Goal: Feedback & Contribution: Submit feedback/report problem

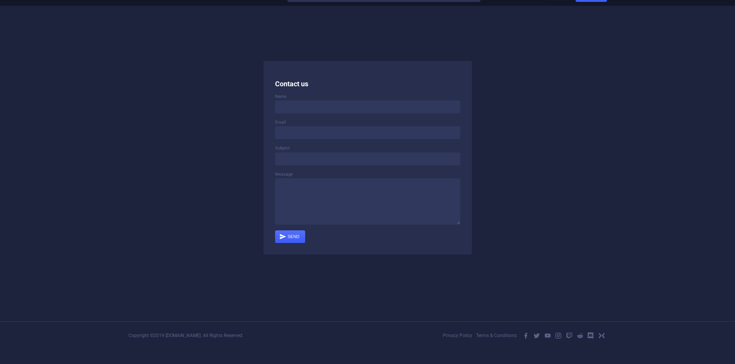
scroll to position [22, 0]
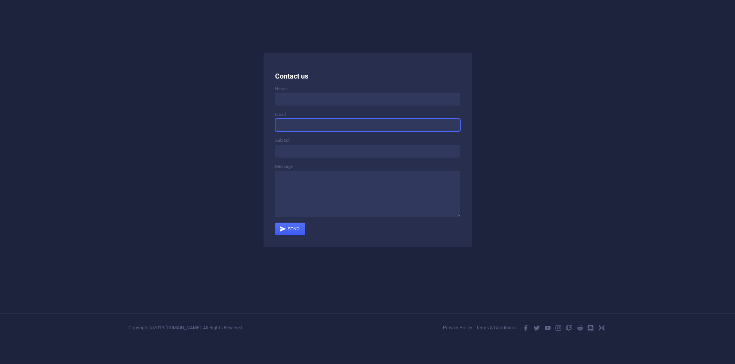
click at [336, 127] on input at bounding box center [367, 125] width 185 height 13
type input "1@[DOMAIN_NAME]"
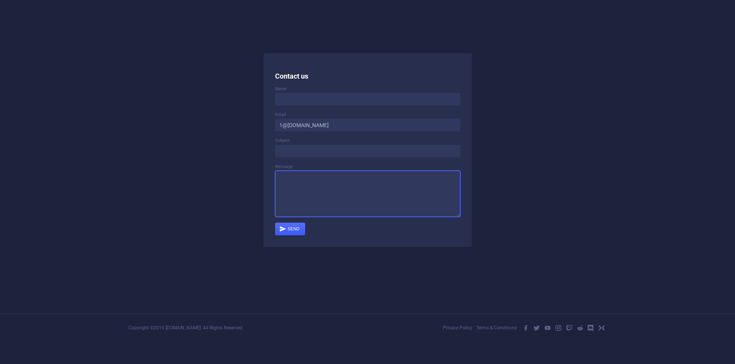
click at [325, 168] on div "Message" at bounding box center [367, 191] width 185 height 54
paste textarea "Las Vegas Discount Printing *Banners *Brochures *Business Cards *Catalogs *Post…"
type textarea "Las Vegas Discount Printing *Banners *Brochures *Business Cards *Catalogs *Post…"
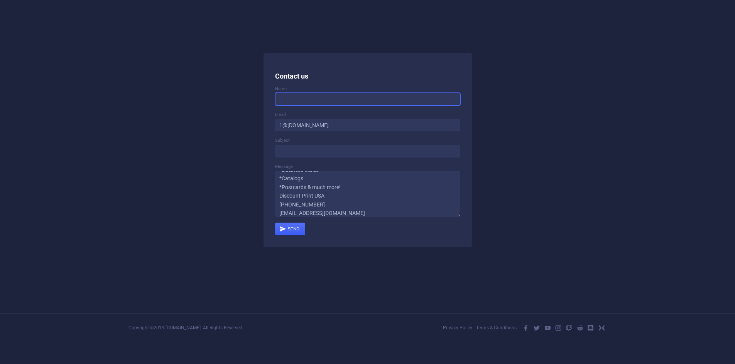
drag, startPoint x: 307, startPoint y: 96, endPoint x: 297, endPoint y: 97, distance: 10.5
click at [302, 96] on input at bounding box center [367, 99] width 185 height 13
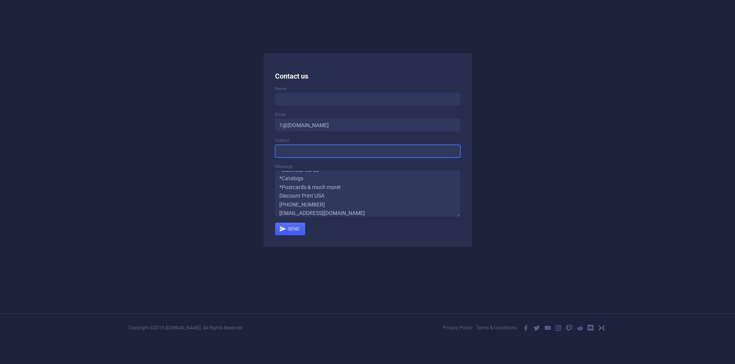
drag, startPoint x: 294, startPoint y: 152, endPoint x: 347, endPoint y: 123, distance: 59.7
click at [296, 152] on input at bounding box center [367, 151] width 185 height 13
paste input "Discount Printing"
type input "Discount Printing"
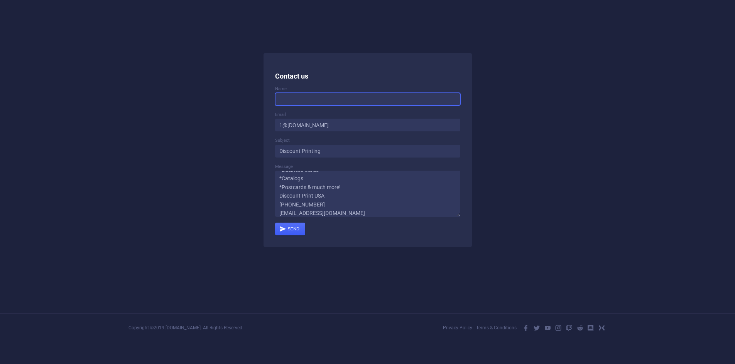
click at [325, 99] on input at bounding box center [367, 99] width 185 height 13
paste input "[PERSON_NAME]"
type input "[PERSON_NAME]"
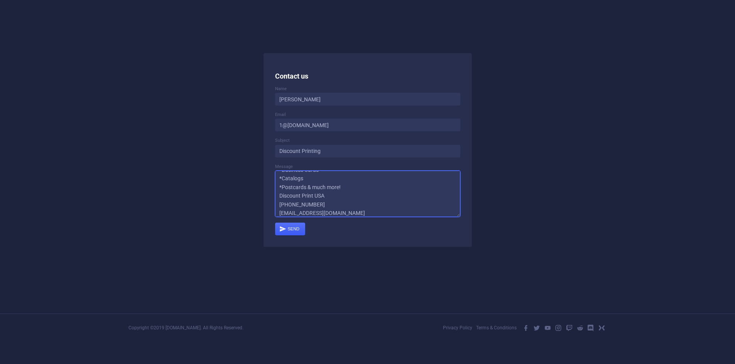
click at [370, 207] on textarea "Las Vegas Discount Printing *Banners *Brochures *Business Cards *Catalogs *Post…" at bounding box center [367, 194] width 185 height 46
click at [287, 227] on div "submit" at bounding box center [290, 229] width 30 height 13
